Goal: Task Accomplishment & Management: Manage account settings

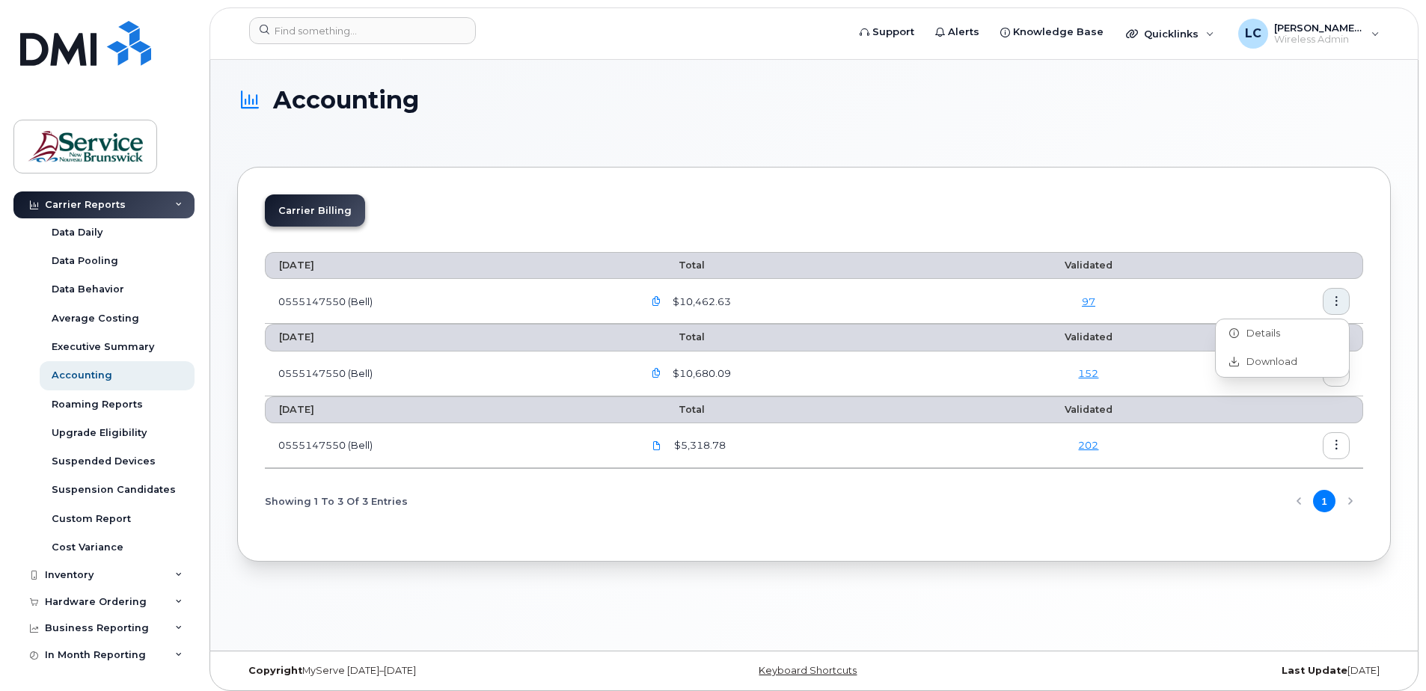
scroll to position [108, 0]
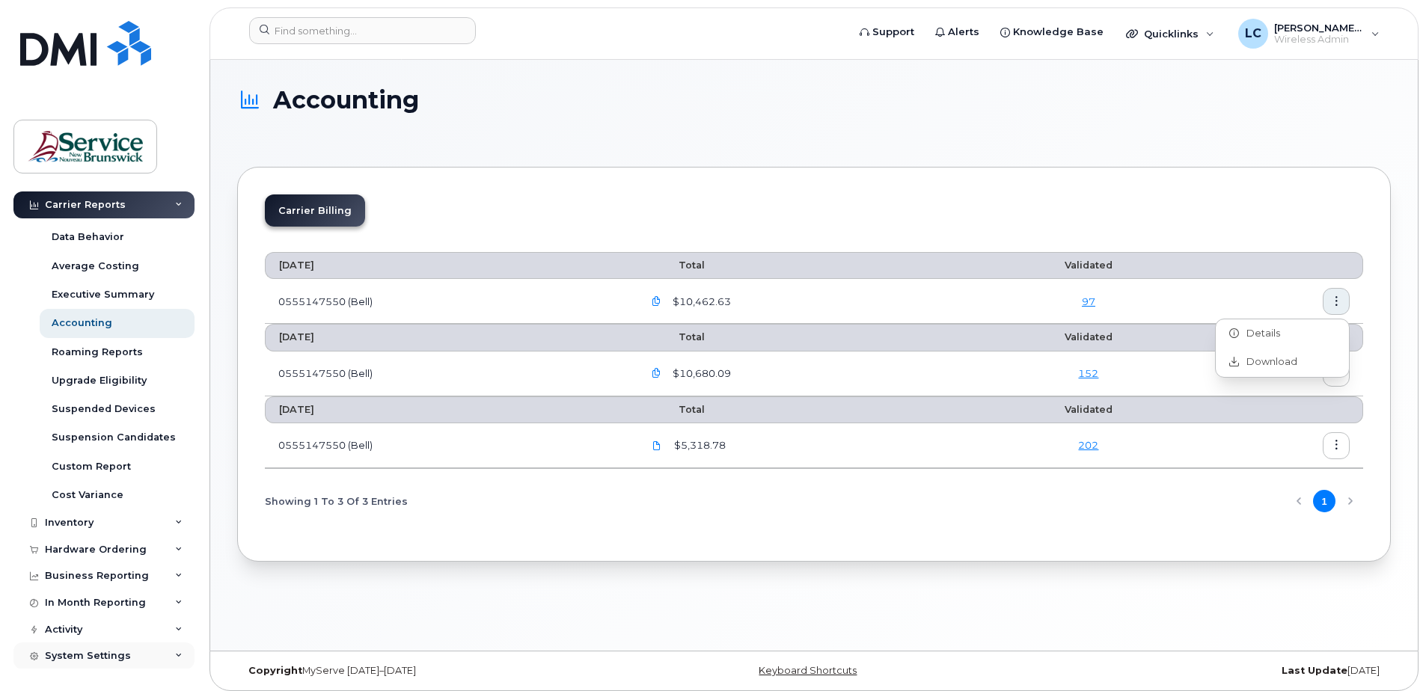
click at [78, 651] on div "System Settings" at bounding box center [88, 656] width 86 height 12
click at [77, 654] on div "System Settings" at bounding box center [88, 656] width 86 height 12
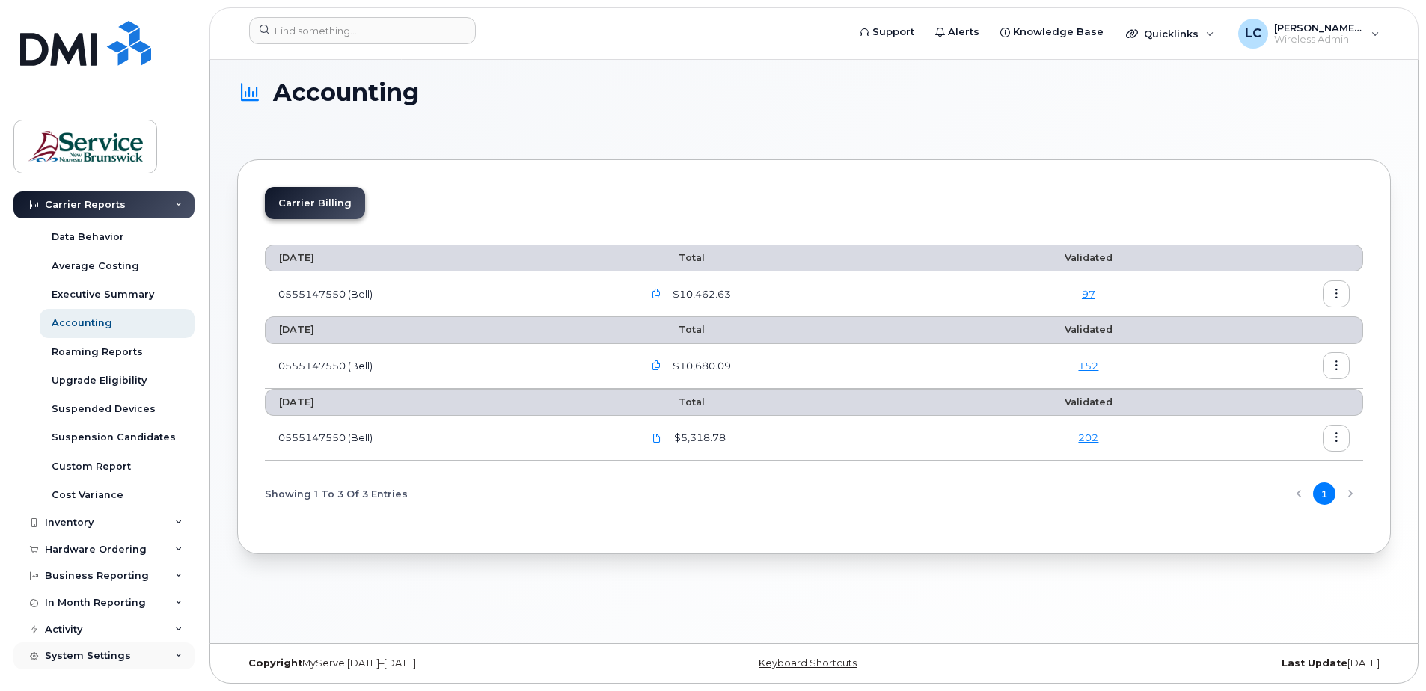
click at [176, 654] on icon at bounding box center [178, 655] width 7 height 7
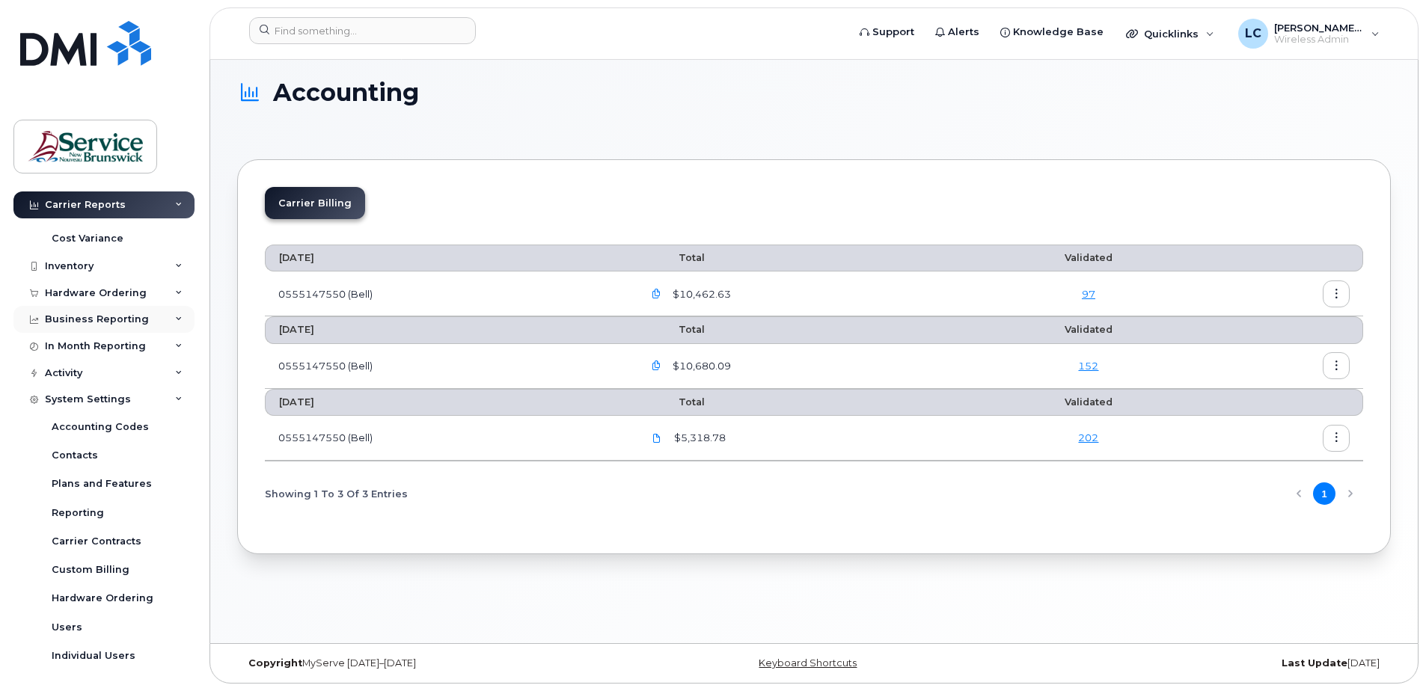
scroll to position [366, 0]
click at [88, 423] on div "Accounting Codes" at bounding box center [100, 425] width 97 height 13
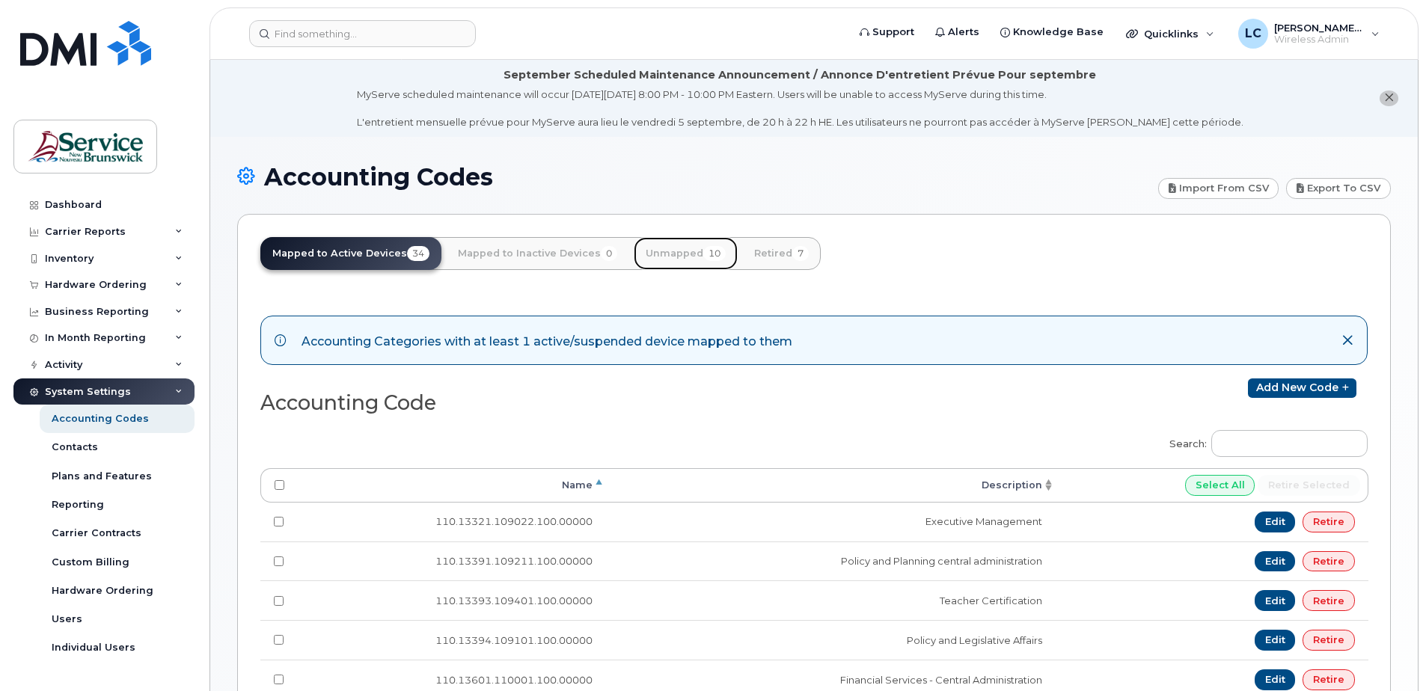
click at [668, 252] on link "Unmapped 10" at bounding box center [686, 253] width 104 height 33
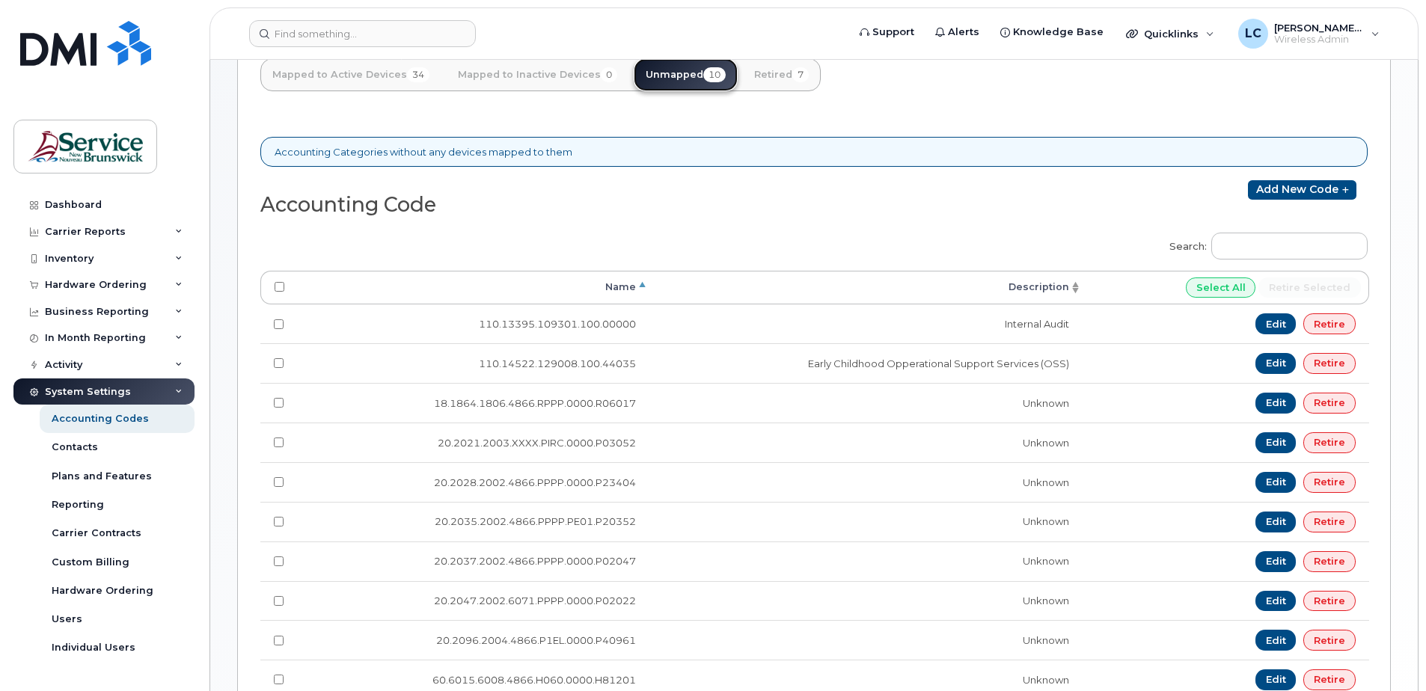
scroll to position [224, 0]
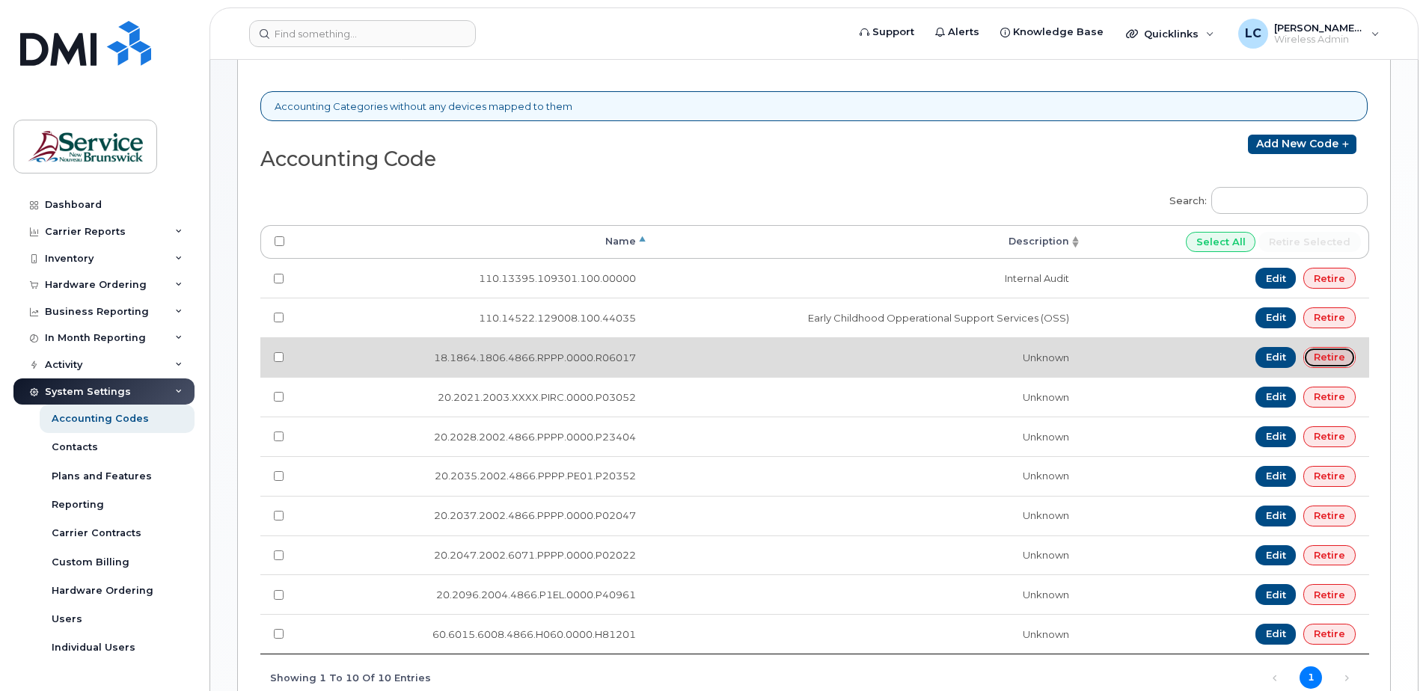
click at [1344, 355] on link "Retire" at bounding box center [1329, 357] width 52 height 21
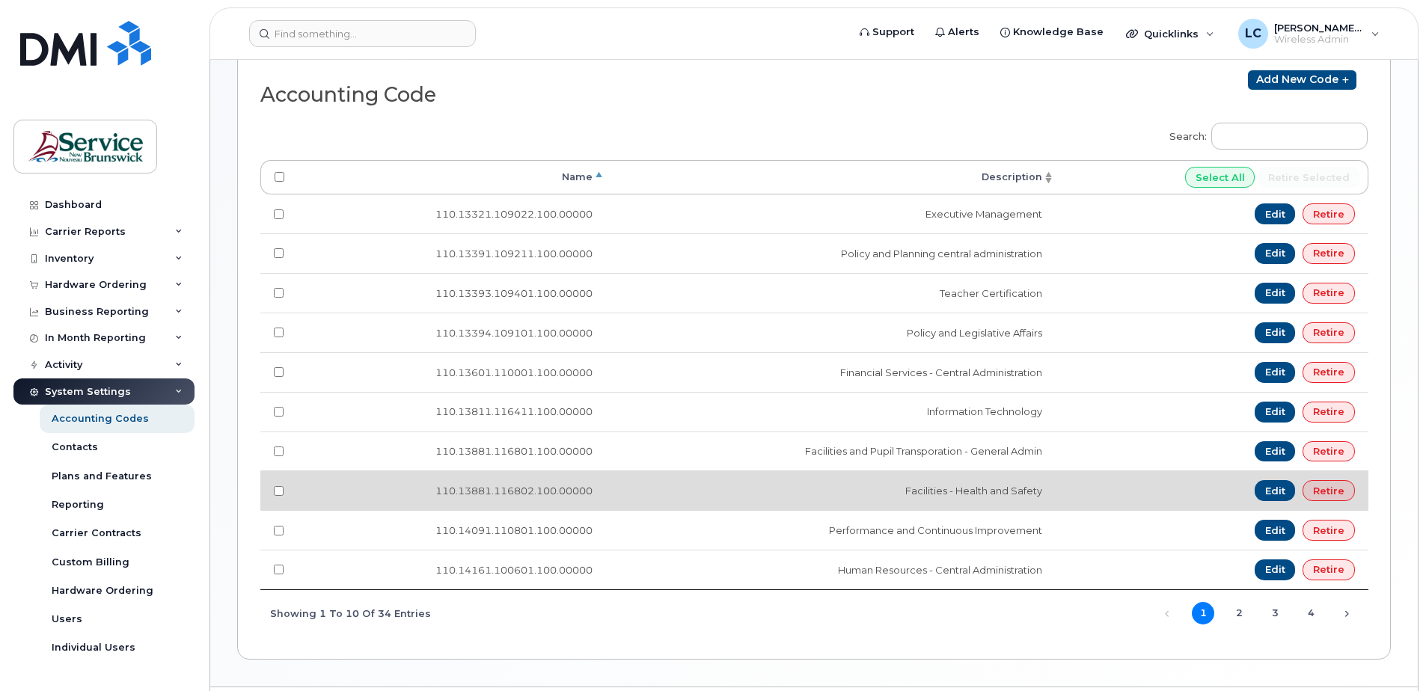
scroll to position [374, 0]
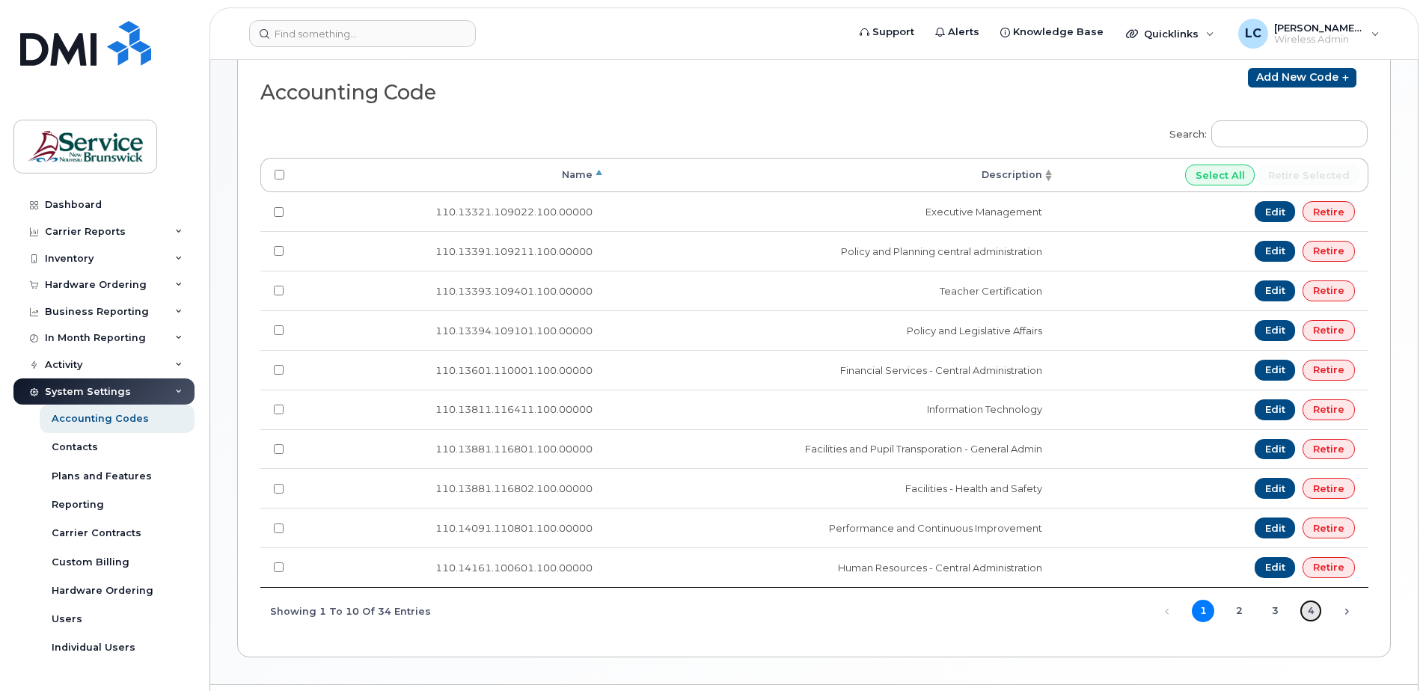
click at [1314, 605] on link "4" at bounding box center [1311, 611] width 22 height 22
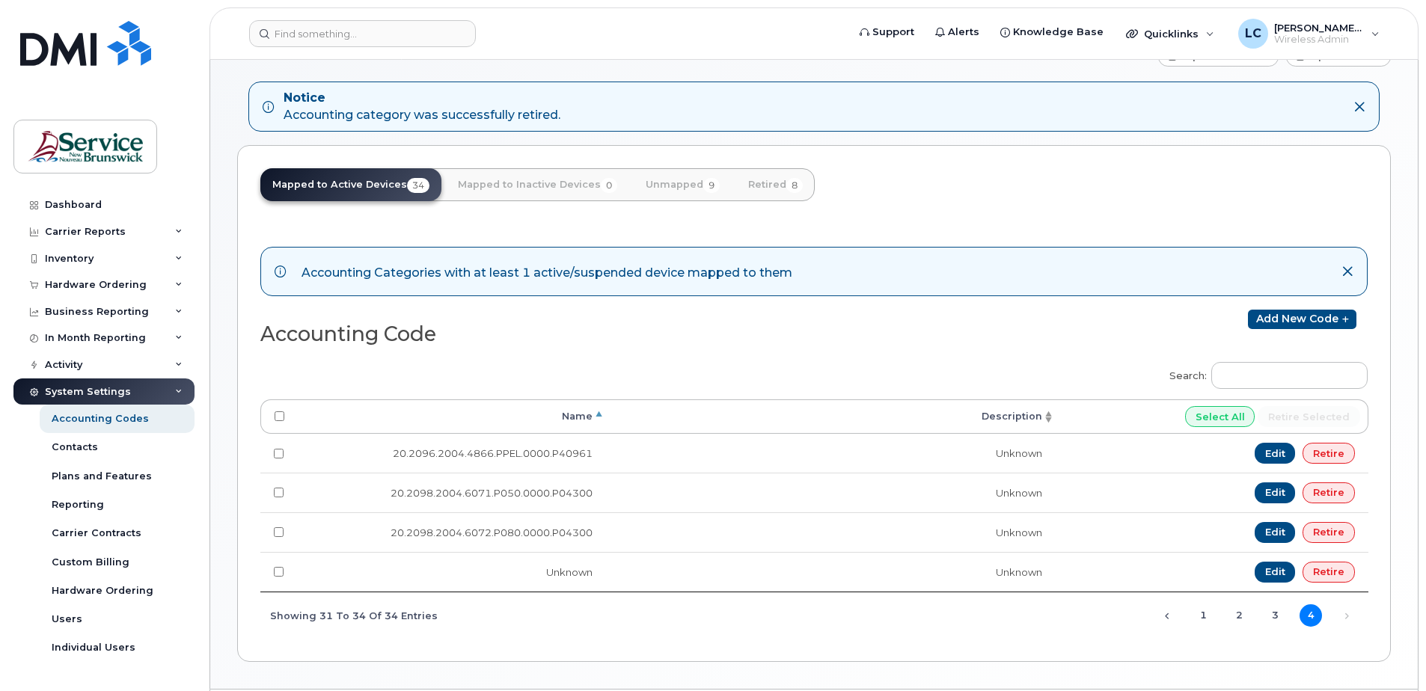
scroll to position [0, 0]
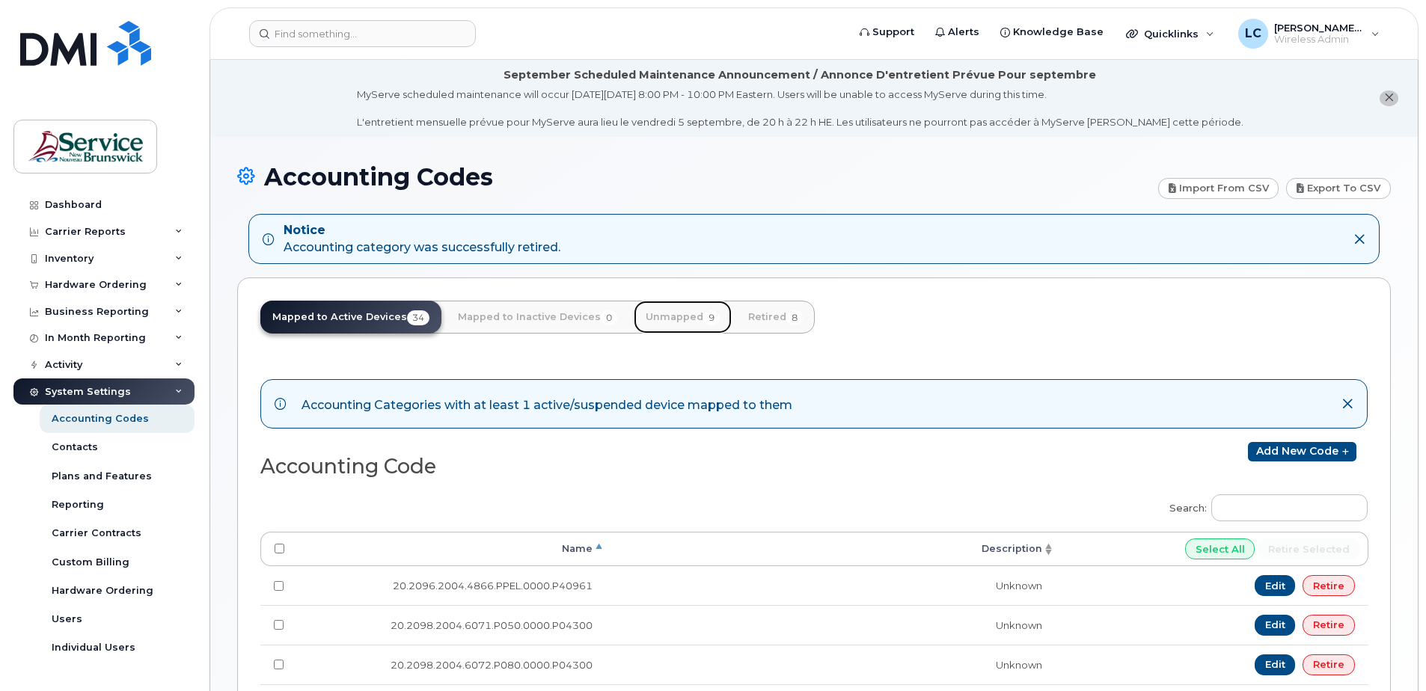
click at [661, 314] on link "Unmapped 9" at bounding box center [683, 317] width 98 height 33
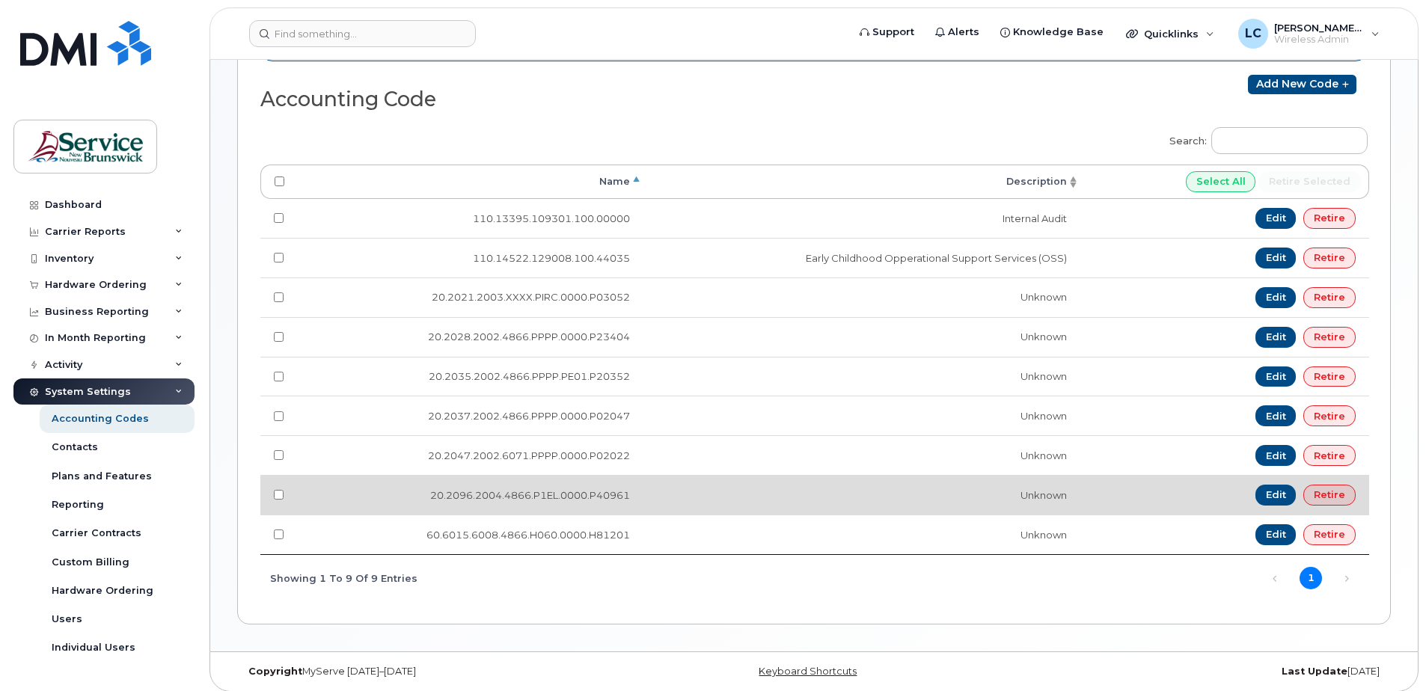
scroll to position [357, 0]
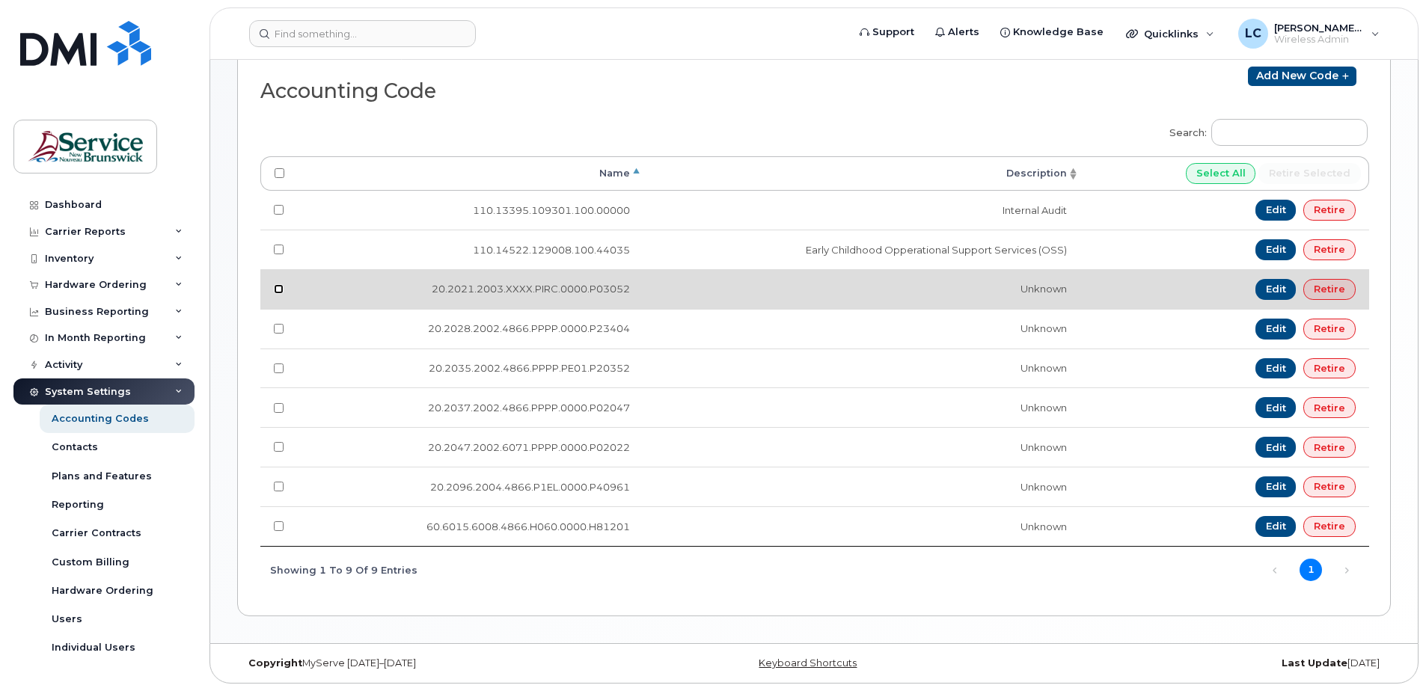
click at [275, 290] on input "checkbox" at bounding box center [279, 289] width 10 height 10
checkbox input "true"
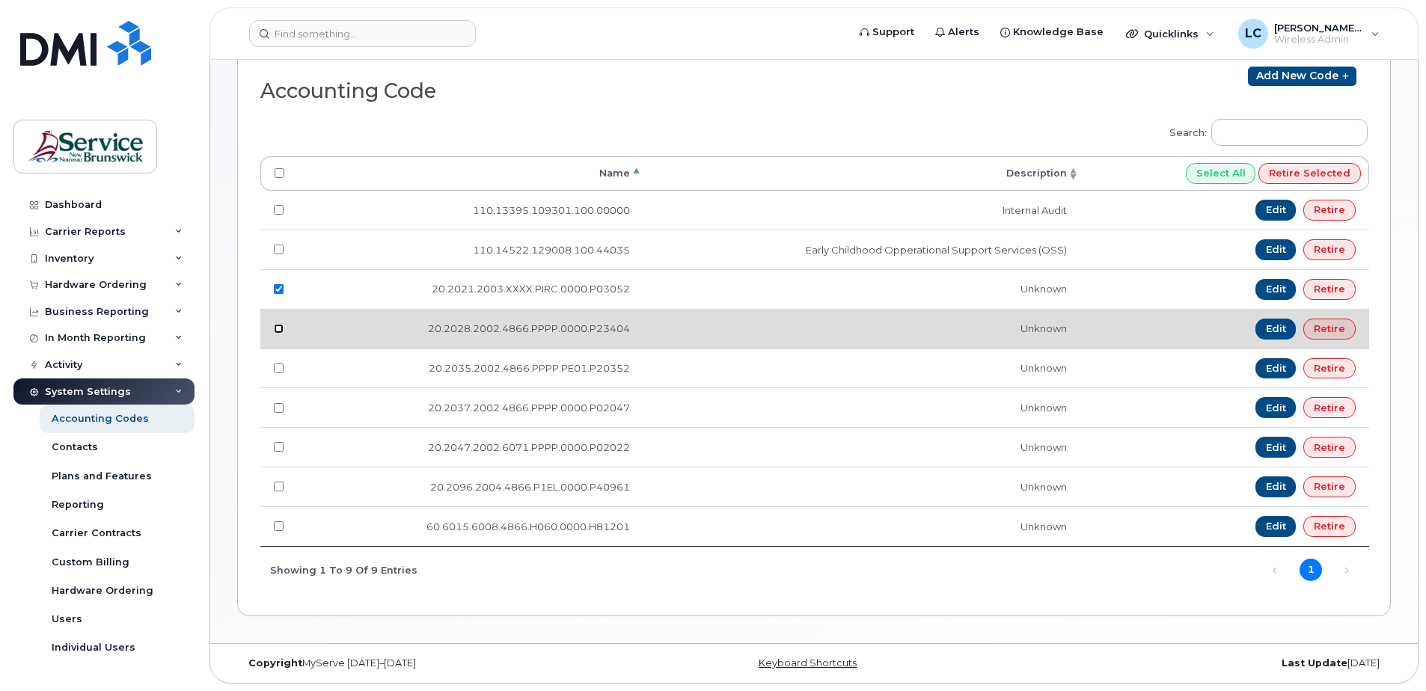
click at [278, 324] on input "checkbox" at bounding box center [279, 329] width 10 height 10
checkbox input "true"
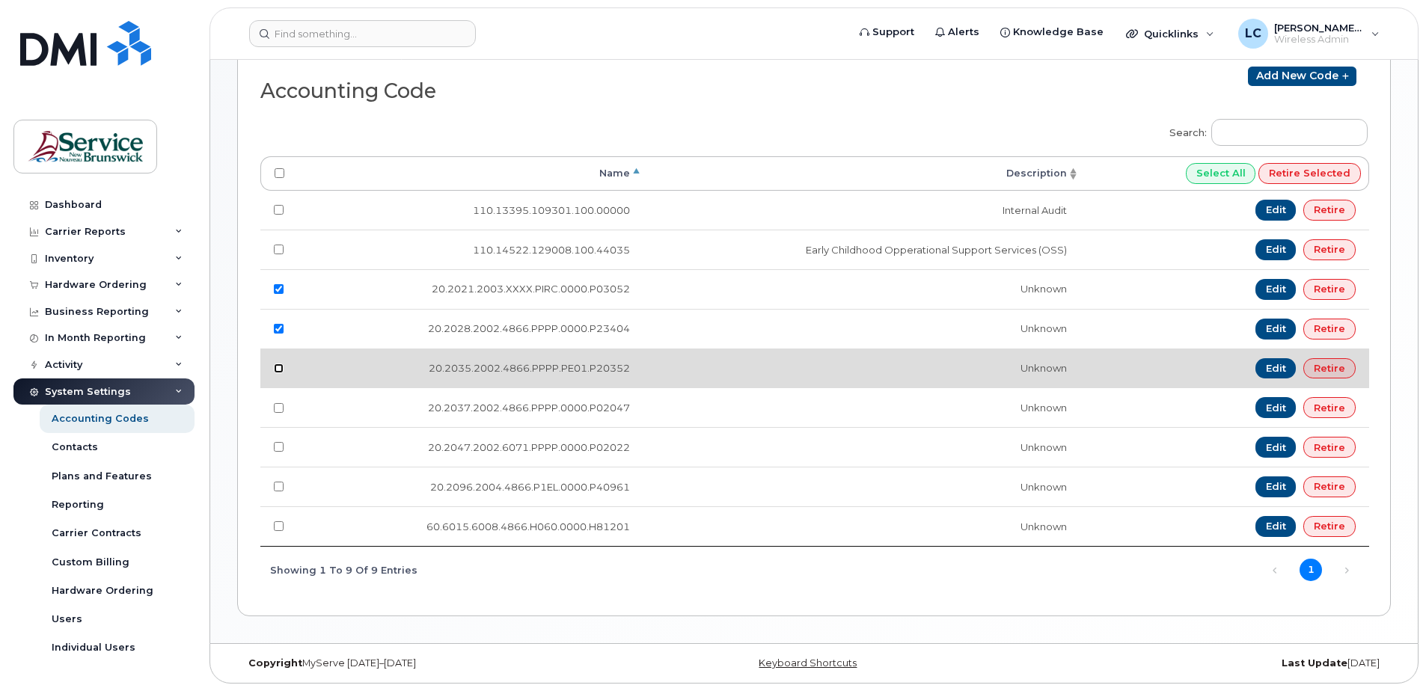
click at [275, 370] on input "checkbox" at bounding box center [279, 369] width 10 height 10
checkbox input "true"
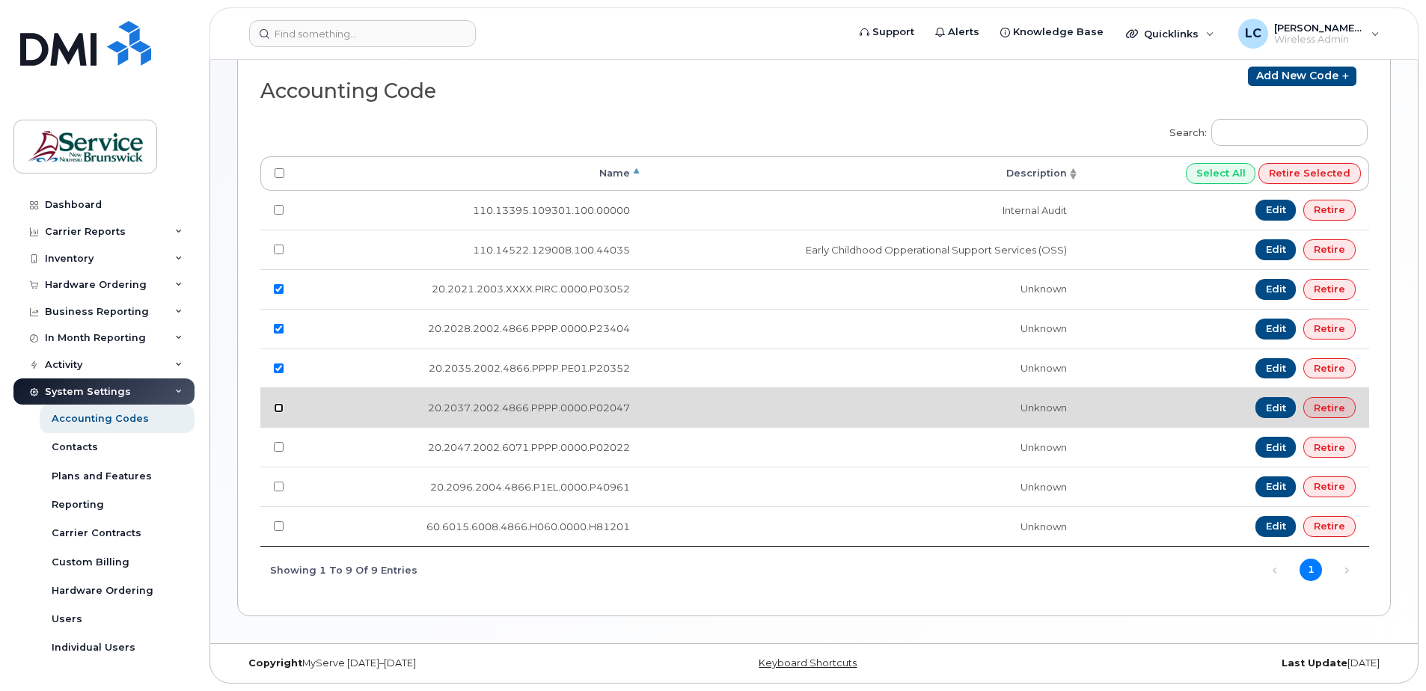
click at [275, 408] on input "checkbox" at bounding box center [279, 408] width 10 height 10
checkbox input "true"
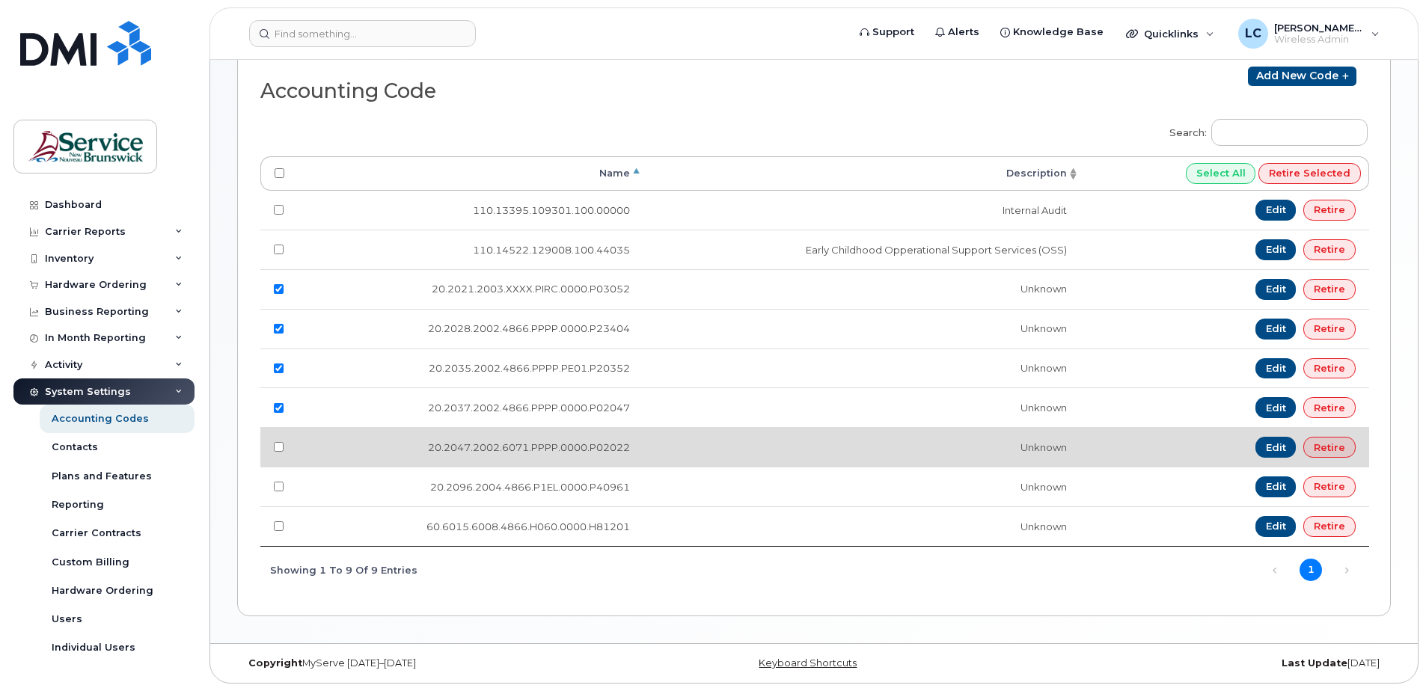
click at [275, 440] on td at bounding box center [278, 447] width 37 height 40
click at [281, 444] on input "checkbox" at bounding box center [279, 447] width 10 height 10
checkbox input "true"
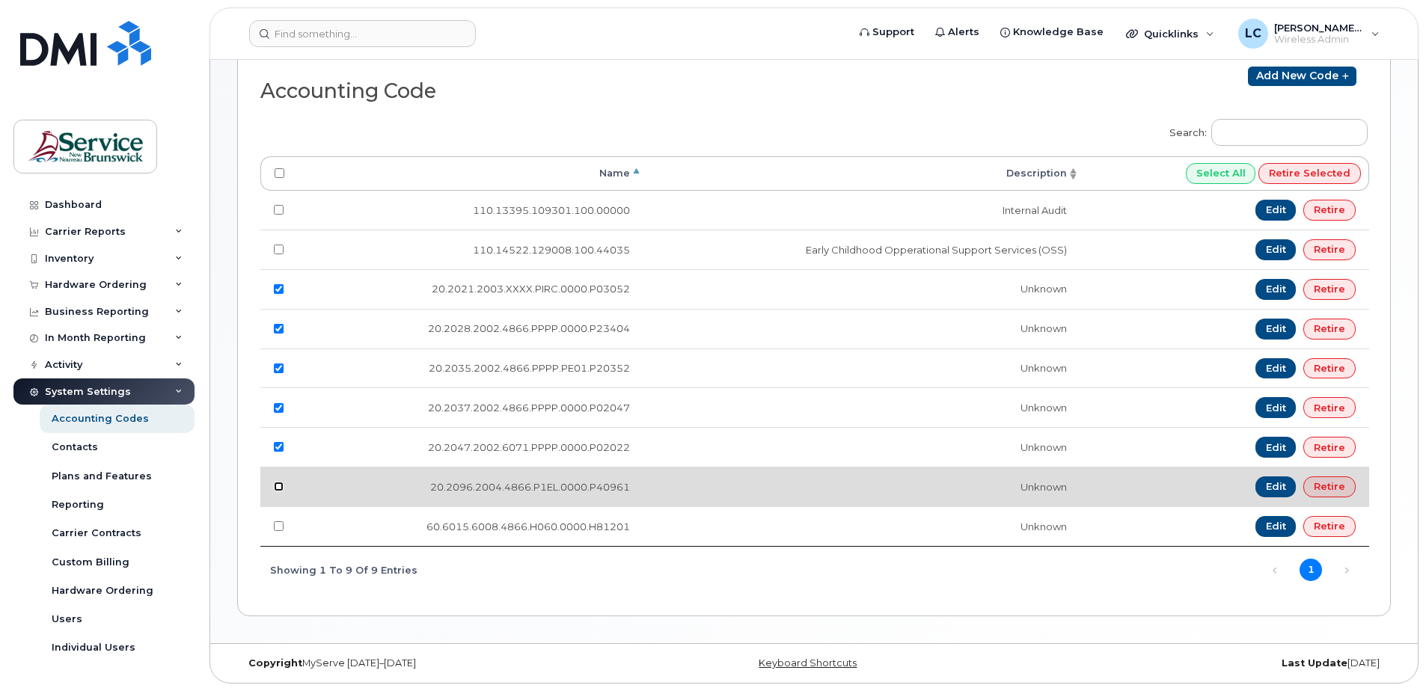
click at [281, 486] on input "checkbox" at bounding box center [279, 487] width 10 height 10
checkbox input "true"
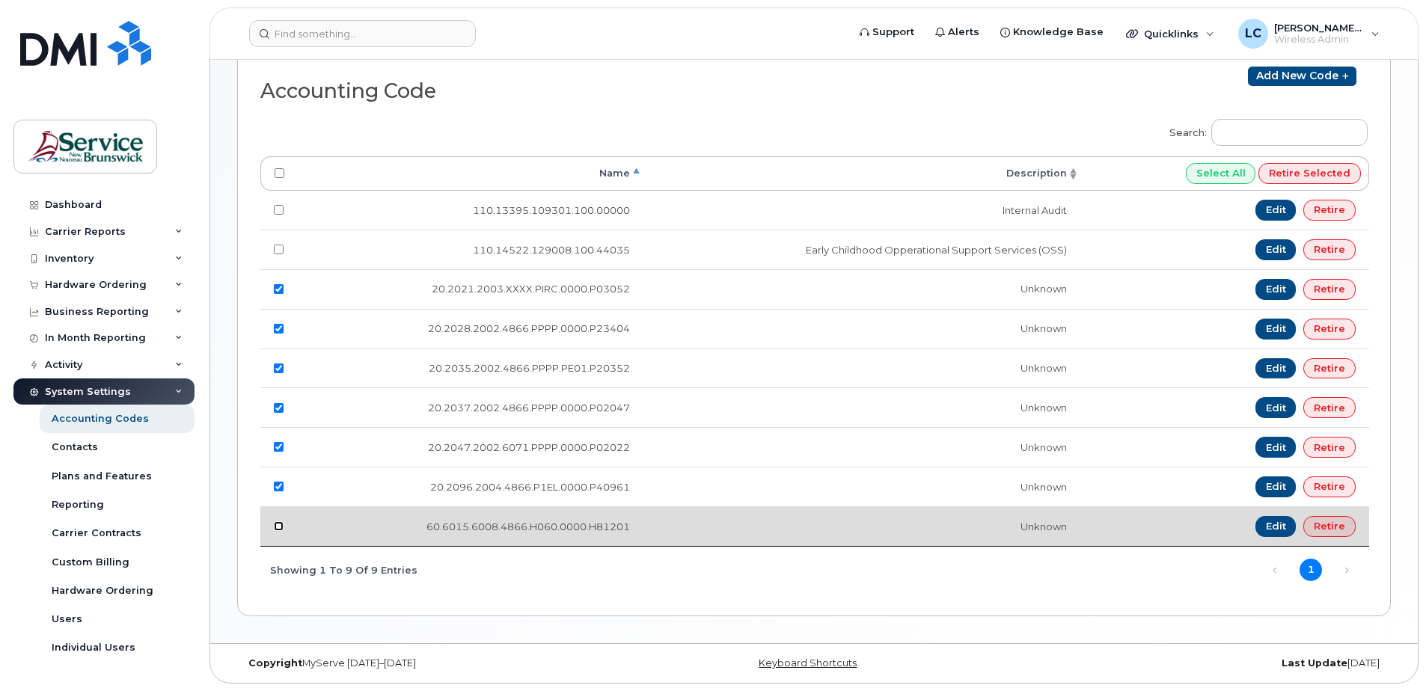
click at [276, 529] on input "checkbox" at bounding box center [279, 526] width 10 height 10
checkbox input "true"
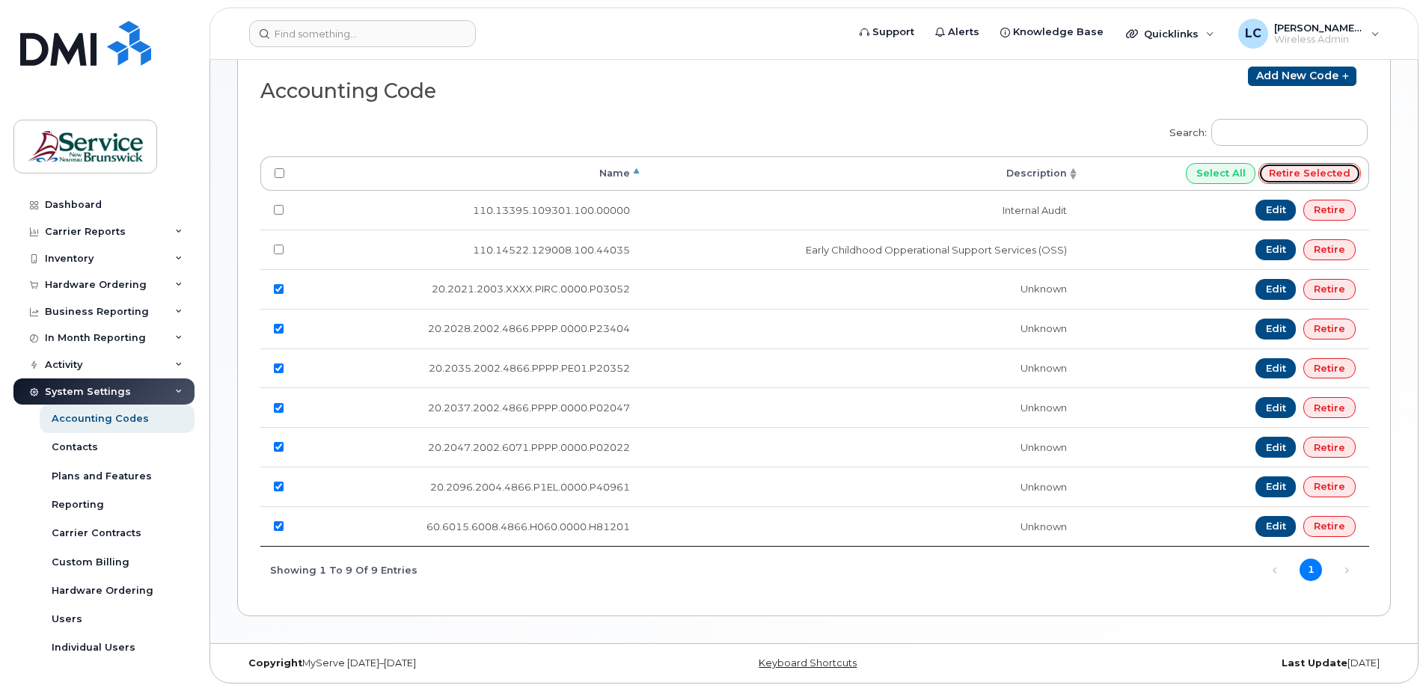
click at [1309, 172] on input "Retire selected" at bounding box center [1309, 173] width 102 height 21
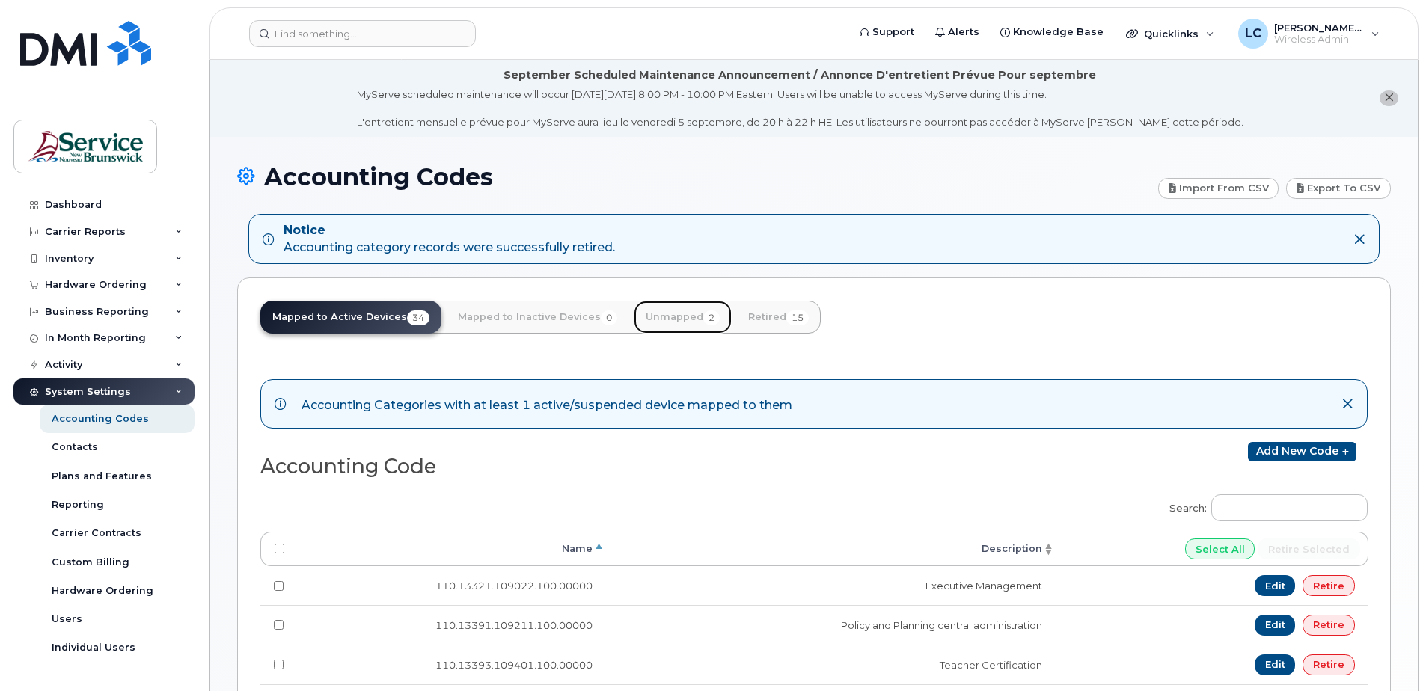
click at [673, 315] on link "Unmapped 2" at bounding box center [683, 317] width 98 height 33
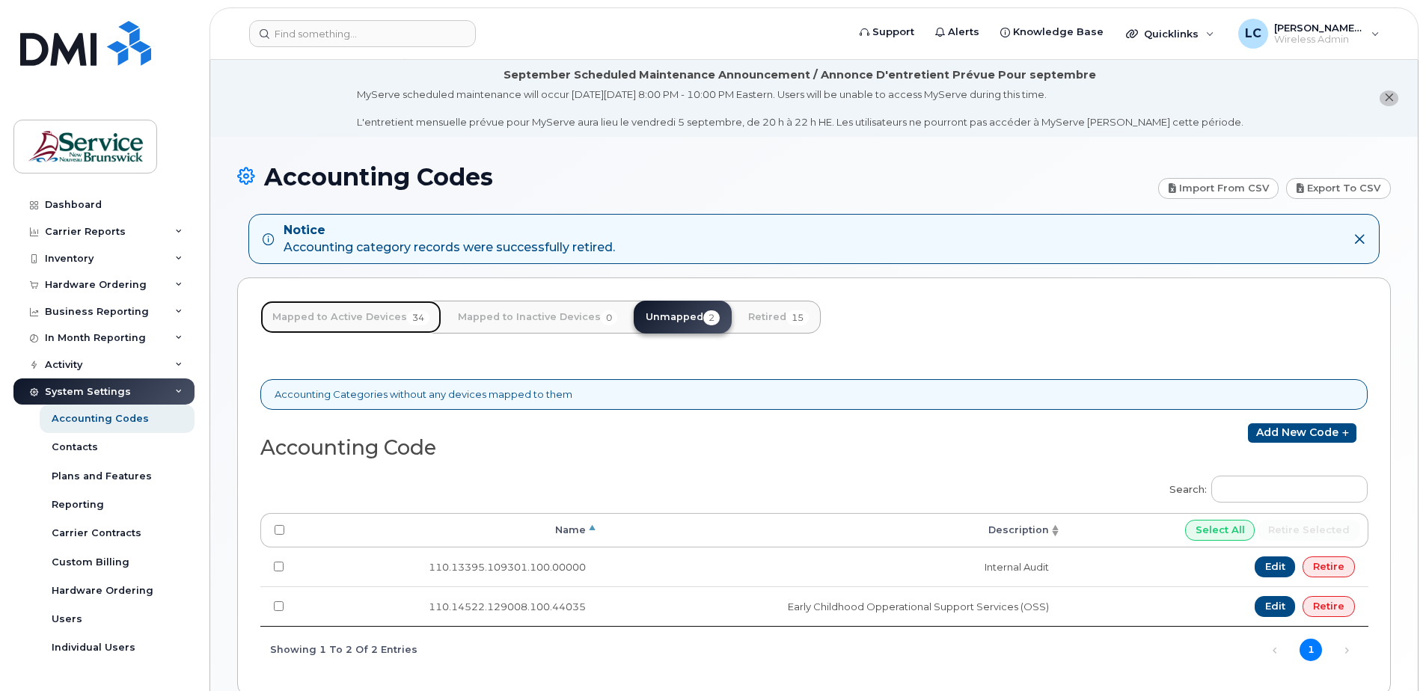
click at [333, 318] on link "Mapped to Active Devices 34" at bounding box center [350, 317] width 181 height 33
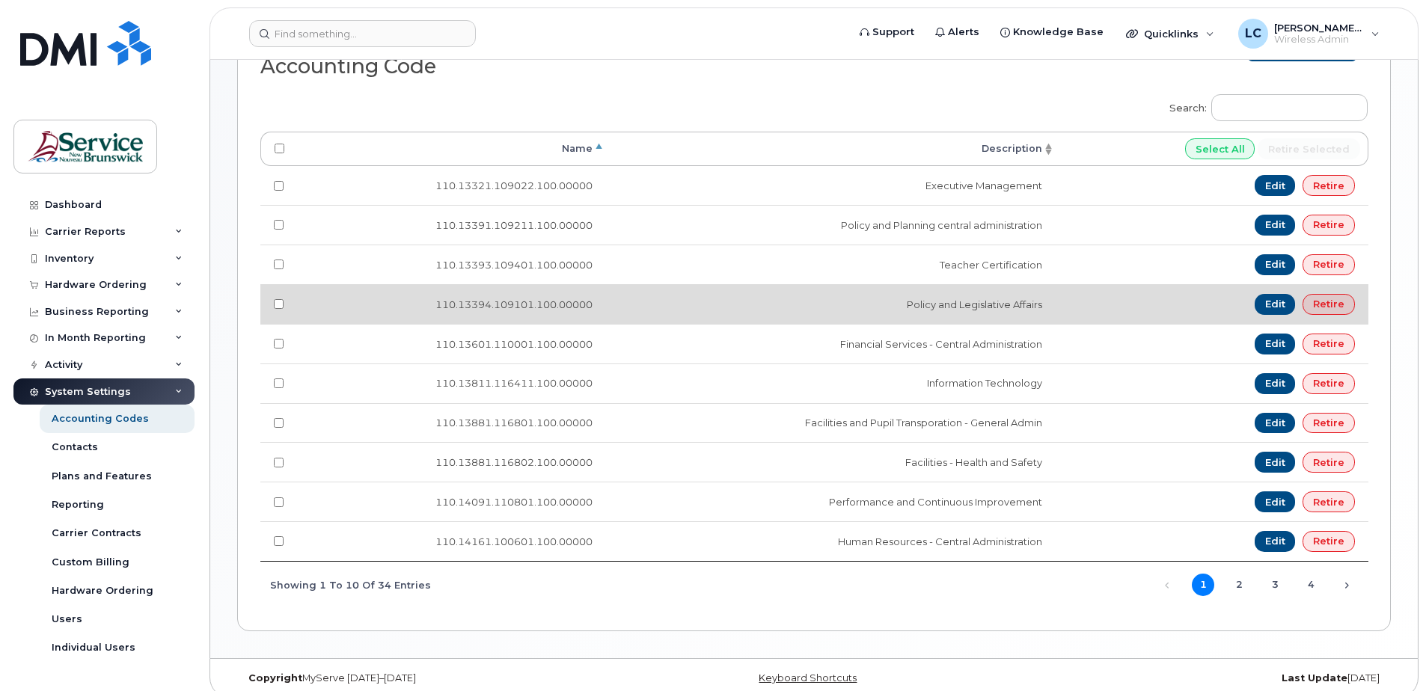
scroll to position [415, 0]
